Goal: Navigation & Orientation: Go to known website

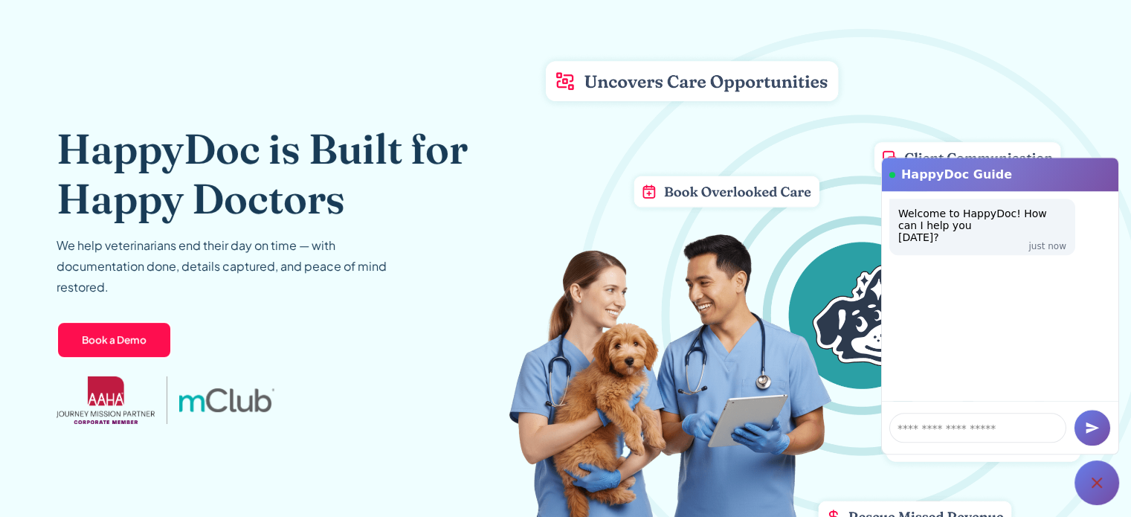
scroll to position [74, 0]
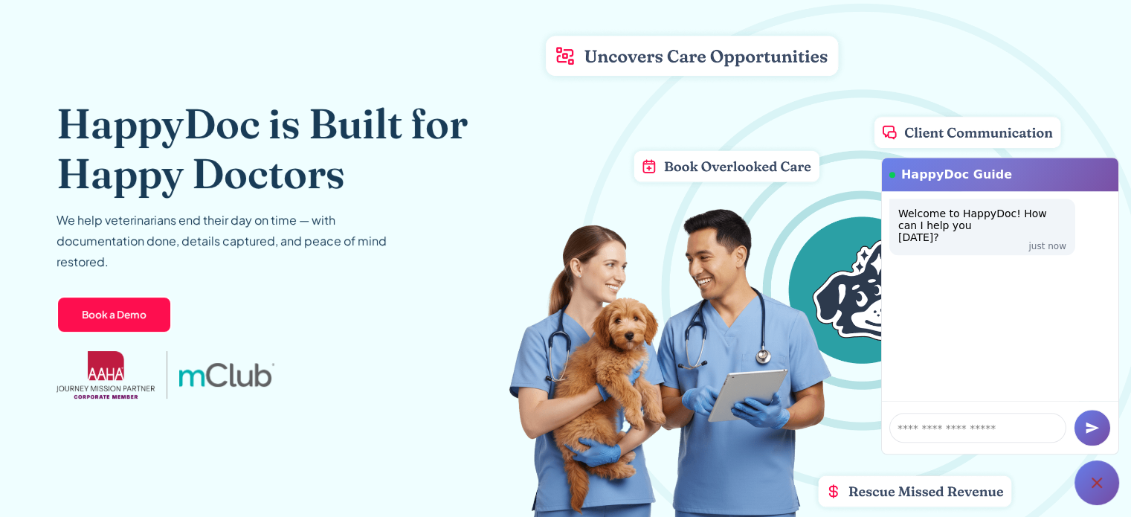
click at [1103, 490] on icon at bounding box center [1096, 482] width 18 height 18
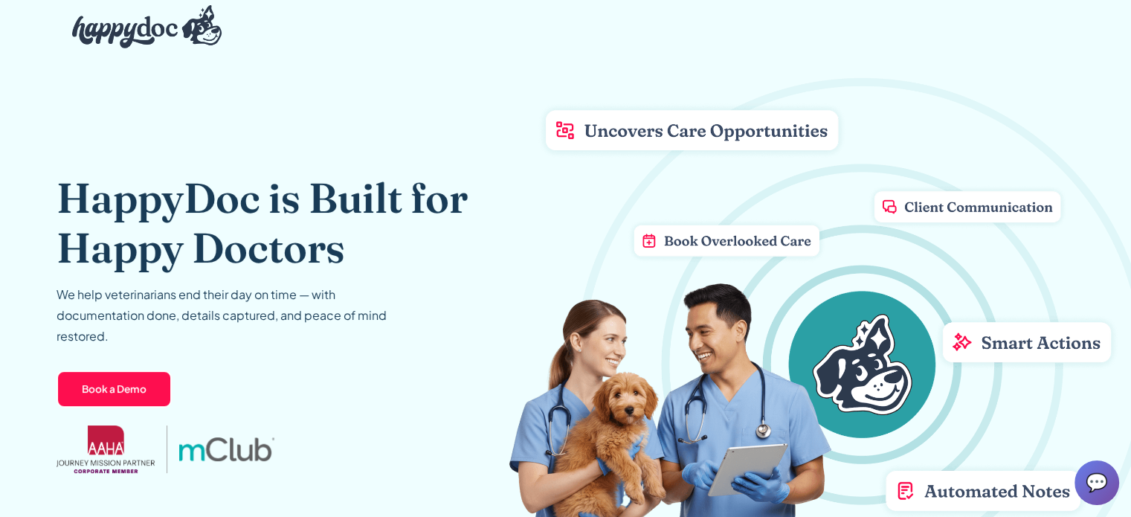
click at [110, 30] on img "home" at bounding box center [147, 26] width 150 height 43
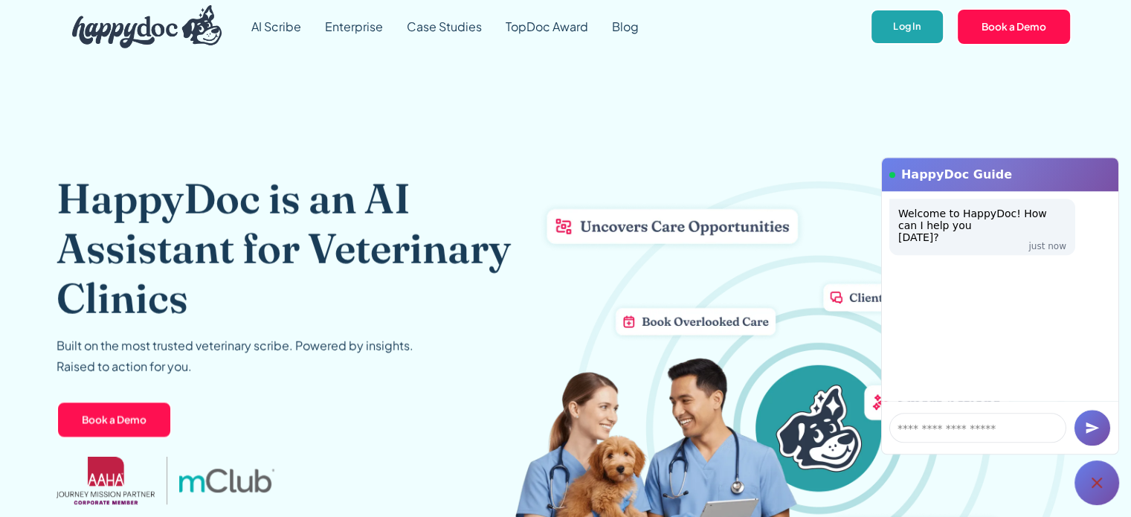
click at [914, 24] on link "Log In" at bounding box center [907, 27] width 74 height 36
drag, startPoint x: 847, startPoint y: 97, endPoint x: 819, endPoint y: 76, distance: 35.5
click at [847, 97] on div "HappyDoc is an AI Assistant for Veterinary Clinics Built on the most trusted ve…" at bounding box center [565, 347] width 1018 height 586
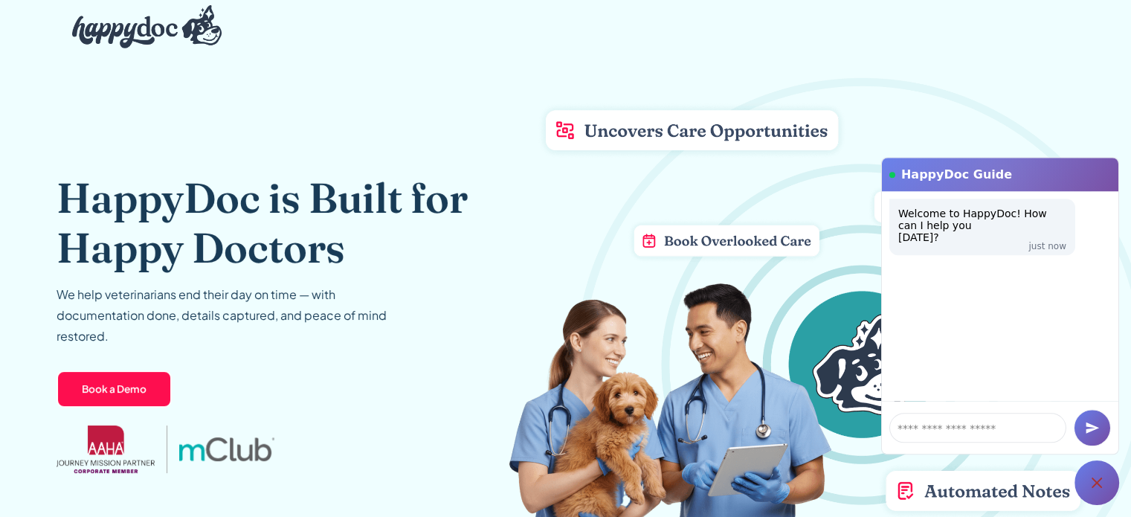
click at [1093, 485] on icon at bounding box center [1096, 482] width 10 height 10
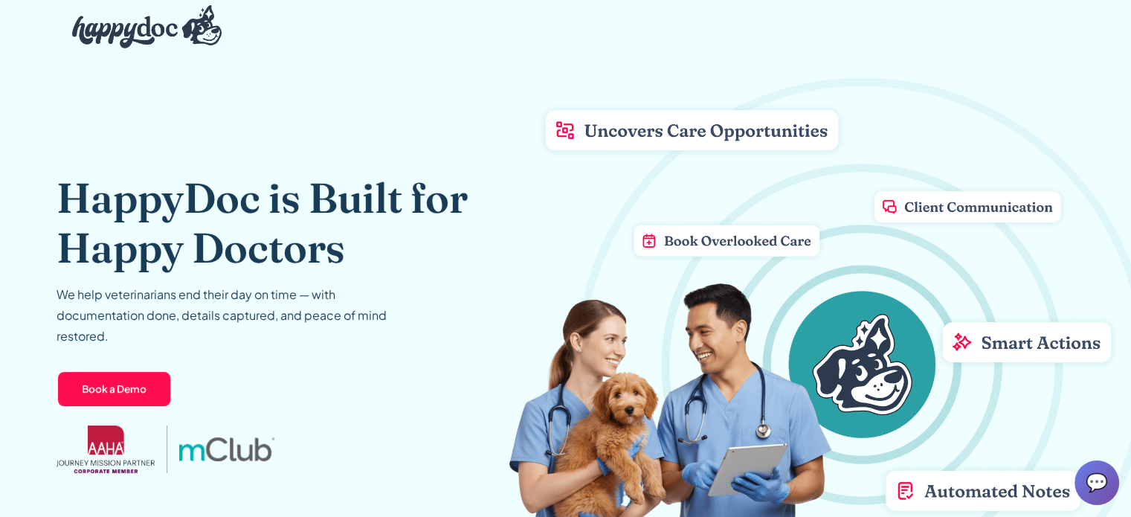
click at [1097, 481] on span "💬" at bounding box center [1096, 483] width 22 height 24
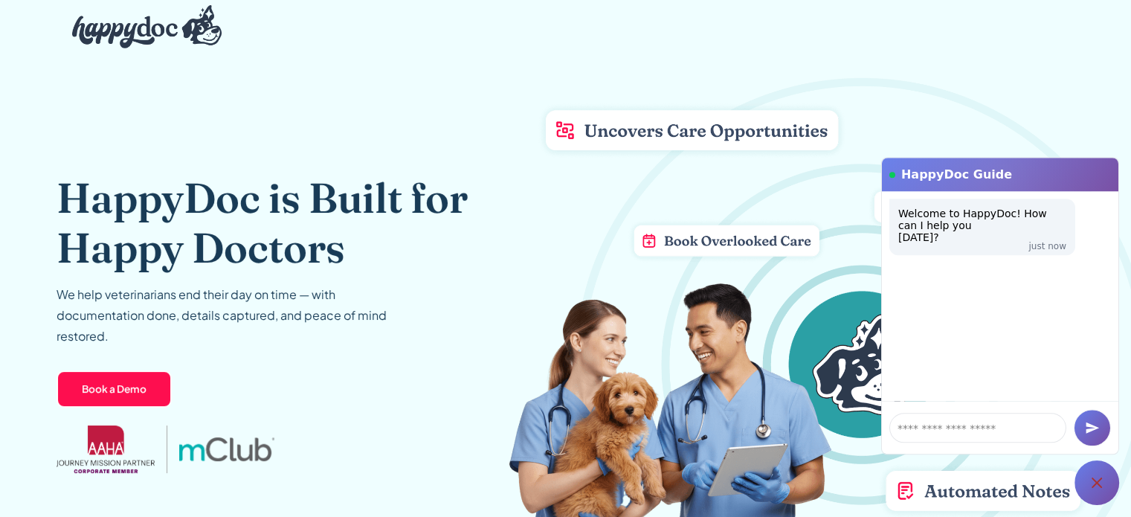
click at [1106, 483] on div at bounding box center [1096, 482] width 45 height 45
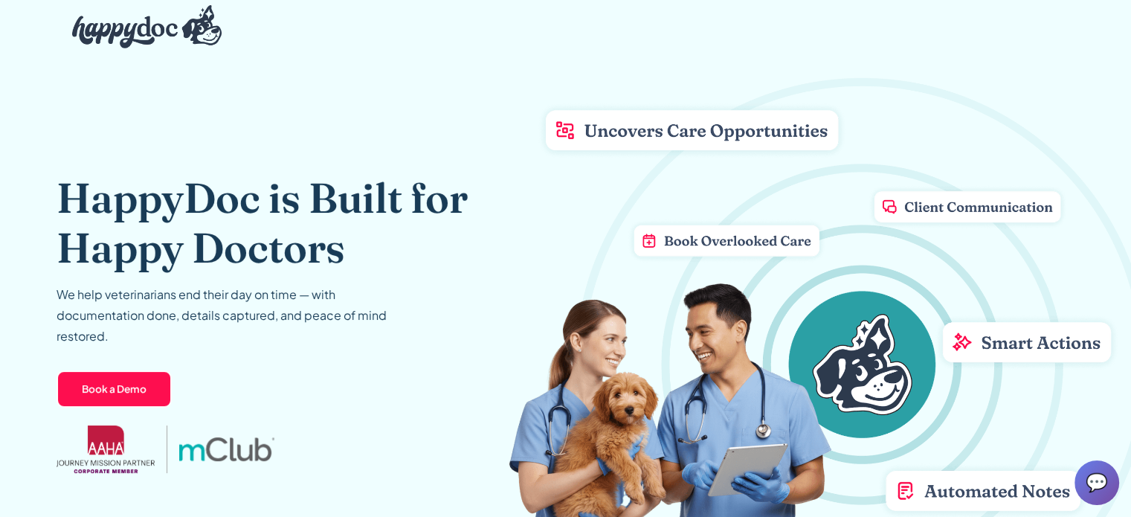
click at [135, 20] on img "home" at bounding box center [147, 26] width 150 height 43
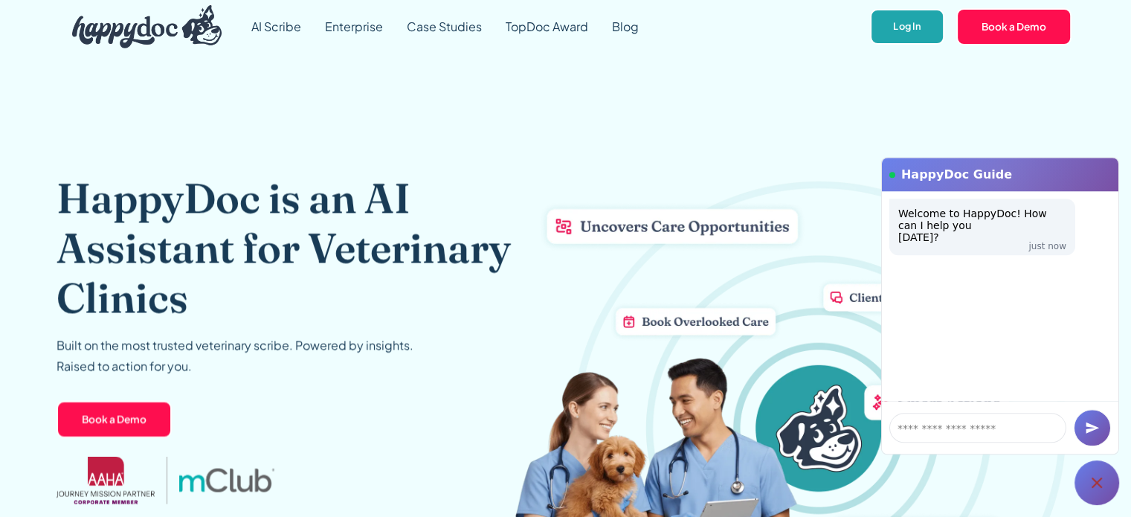
click at [904, 37] on link "Log In" at bounding box center [907, 27] width 74 height 36
